Goal: Transaction & Acquisition: Purchase product/service

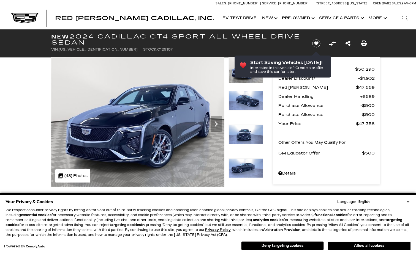
click at [407, 201] on select "English Spanish / Español English / [GEOGRAPHIC_DATA] Korean / 한국어 Vietnamese /…" at bounding box center [383, 201] width 53 height 5
click at [215, 120] on icon "Next" at bounding box center [215, 124] width 11 height 11
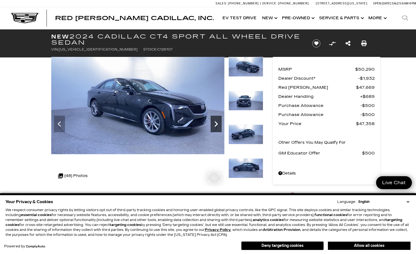
click at [215, 120] on icon "Next" at bounding box center [215, 124] width 11 height 11
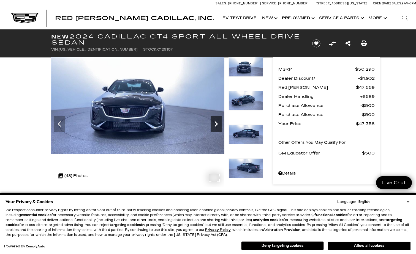
click at [215, 120] on icon "Next" at bounding box center [215, 124] width 11 height 11
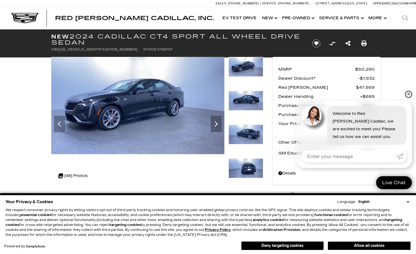
click at [408, 95] on link "✕" at bounding box center [408, 94] width 7 height 7
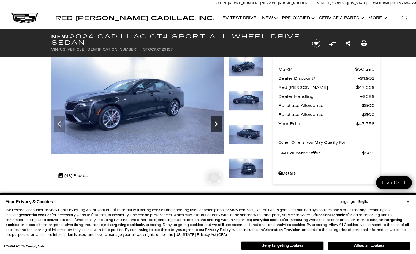
click at [214, 120] on icon "Next" at bounding box center [215, 124] width 11 height 11
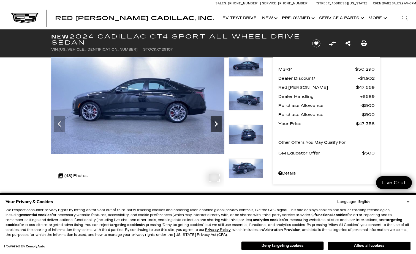
click at [214, 120] on icon "Next" at bounding box center [215, 124] width 11 height 11
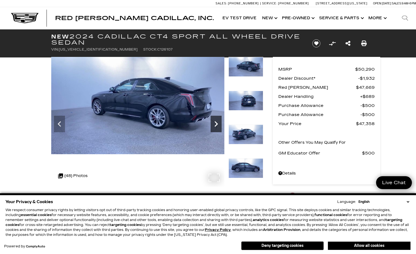
click at [214, 120] on icon "Next" at bounding box center [215, 124] width 11 height 11
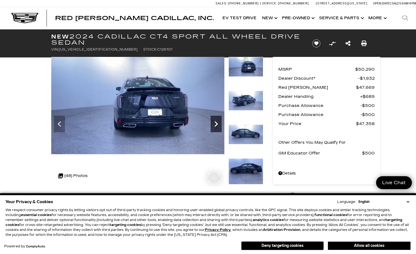
click at [214, 120] on icon "Next" at bounding box center [215, 124] width 11 height 11
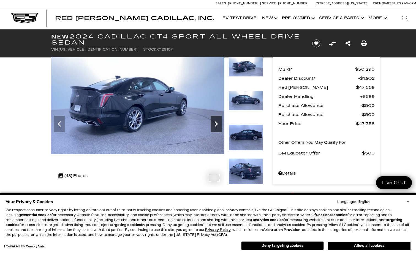
click at [214, 120] on icon "Next" at bounding box center [215, 124] width 11 height 11
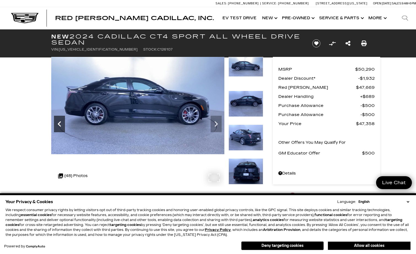
click at [61, 119] on icon "Previous" at bounding box center [59, 124] width 11 height 11
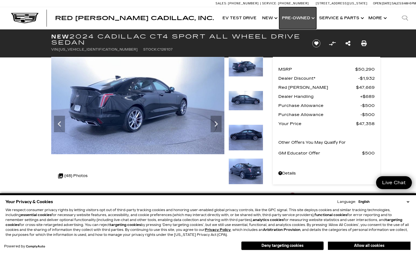
click at [309, 18] on link "Show Pre-Owned" at bounding box center [297, 18] width 37 height 22
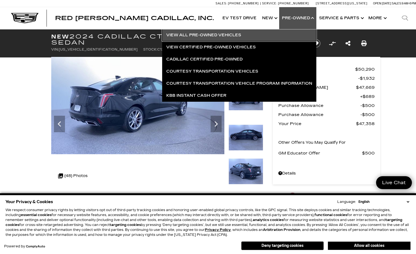
click at [224, 36] on link "View All Pre-Owned Vehicles" at bounding box center [239, 35] width 154 height 12
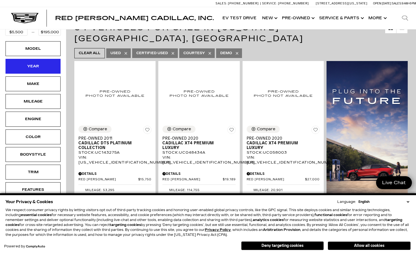
click at [36, 66] on div "Year" at bounding box center [33, 66] width 28 height 6
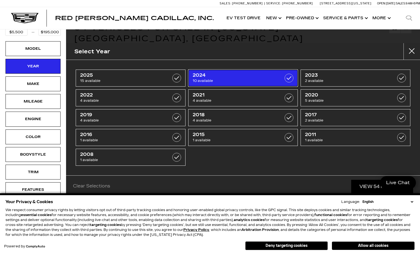
click at [209, 80] on span "10 available" at bounding box center [236, 81] width 86 height 6
type input "$26,639"
type input "$95,689"
checkbox input "true"
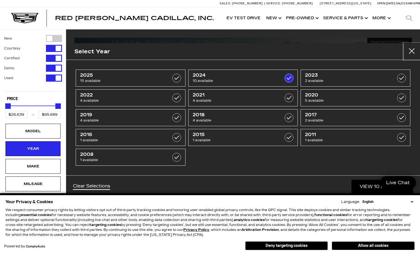
click at [410, 52] on button "close" at bounding box center [411, 51] width 17 height 17
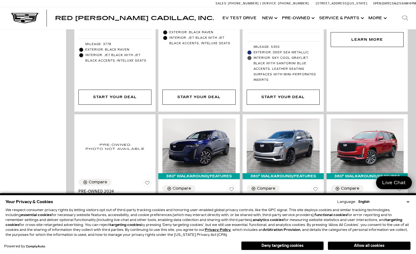
scroll to position [303, 0]
